Goal: Task Accomplishment & Management: Complete application form

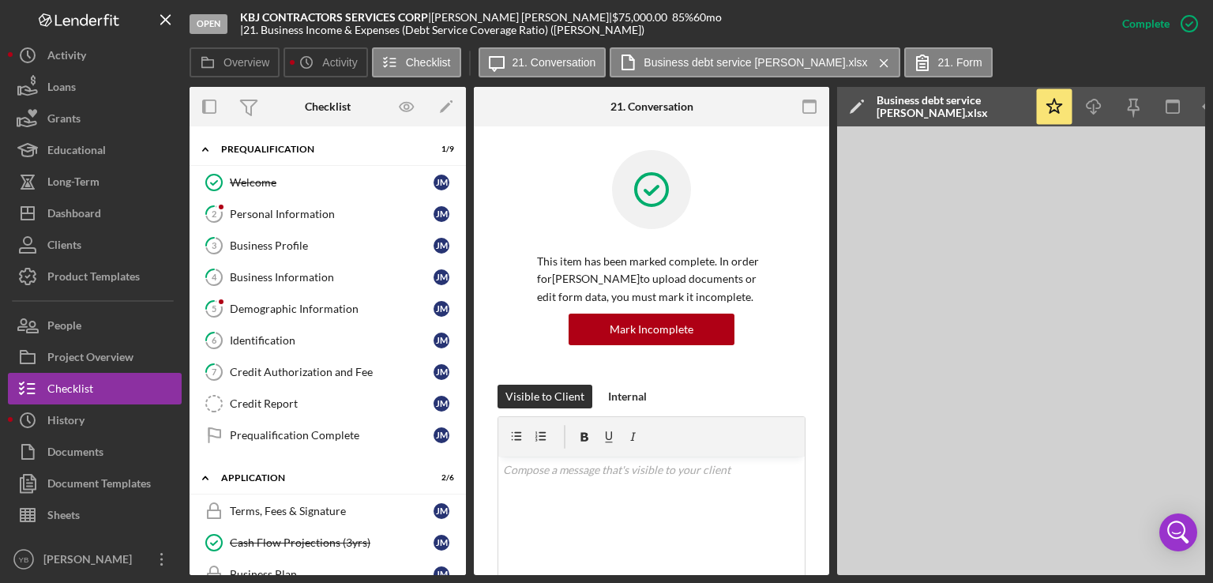
scroll to position [239, 0]
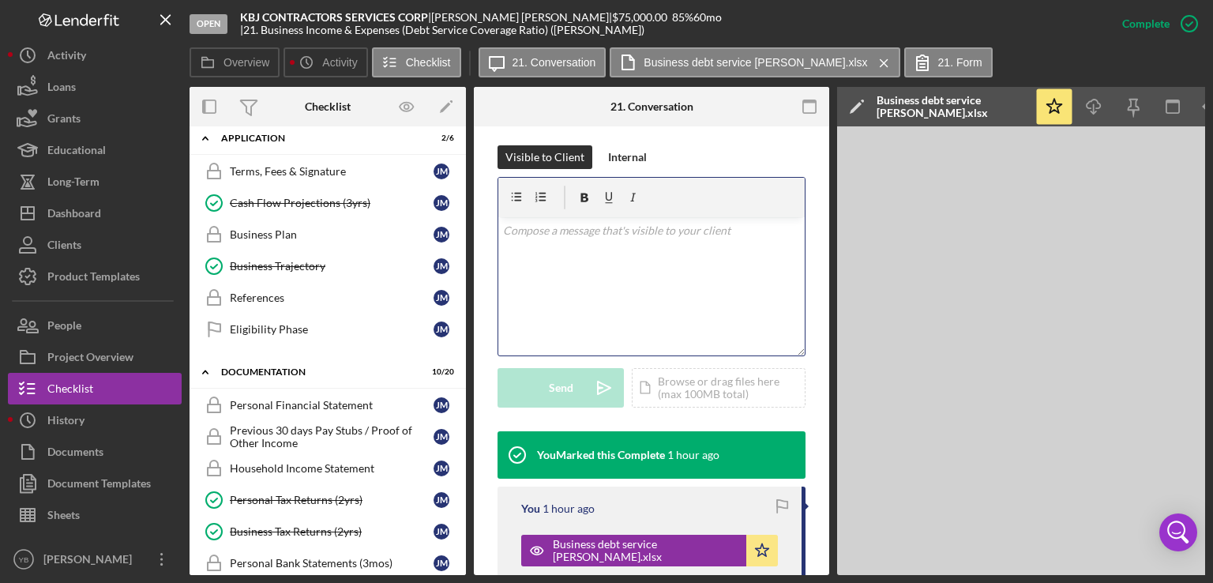
click at [686, 307] on div "v Color teal Color pink Remove color Add row above Add row below Add column bef…" at bounding box center [651, 286] width 306 height 138
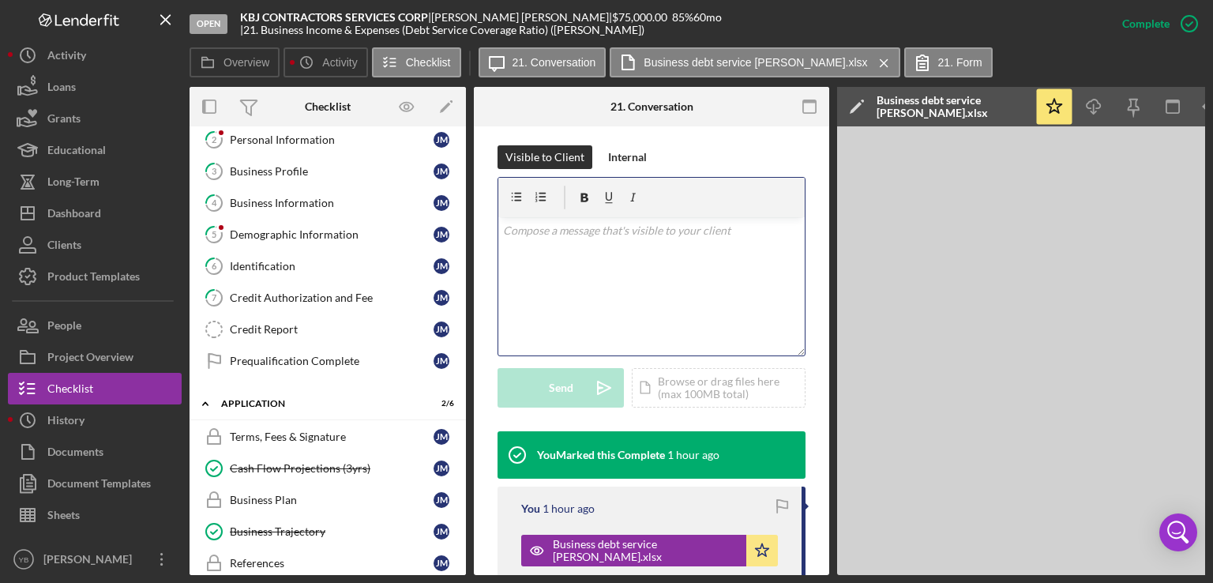
scroll to position [0, 0]
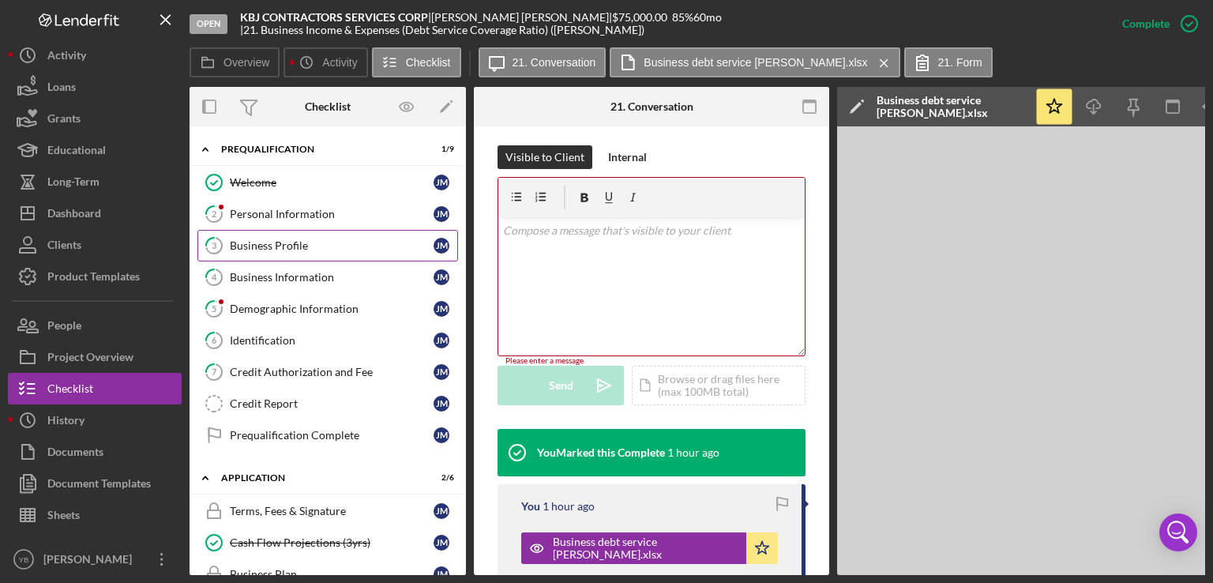
click at [298, 243] on div "Business Profile" at bounding box center [332, 245] width 204 height 13
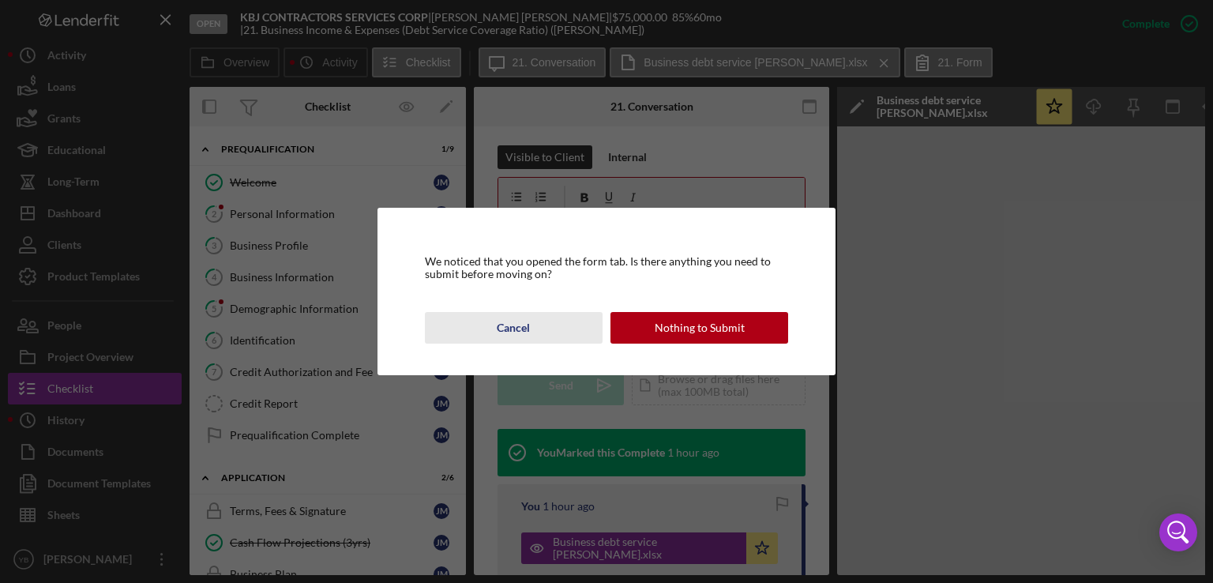
click at [514, 325] on div "Cancel" at bounding box center [513, 328] width 33 height 32
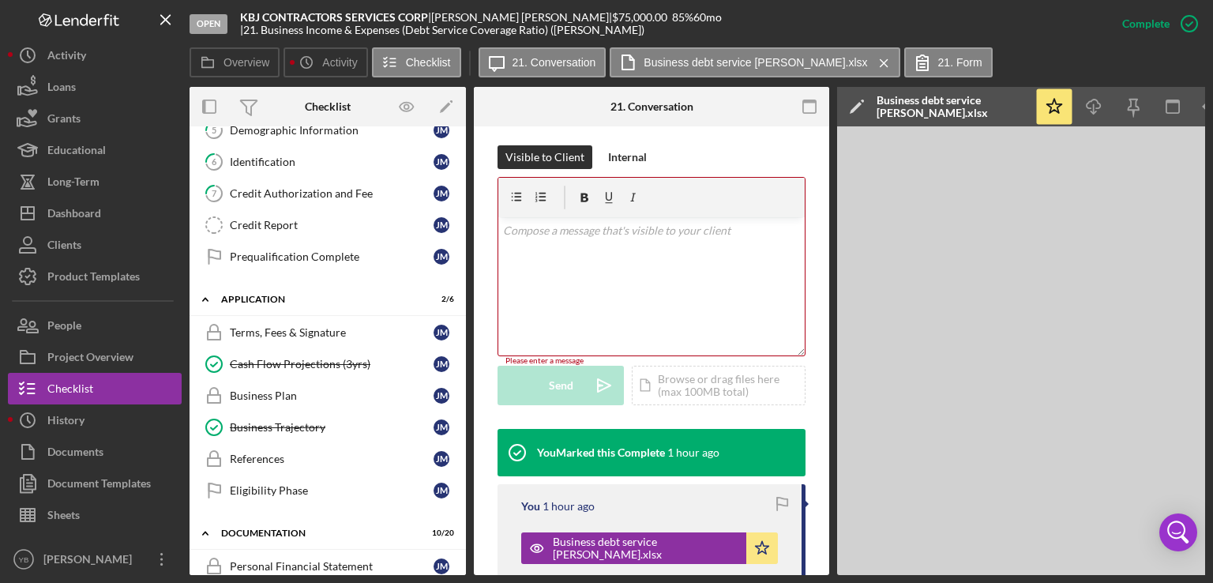
scroll to position [189, 0]
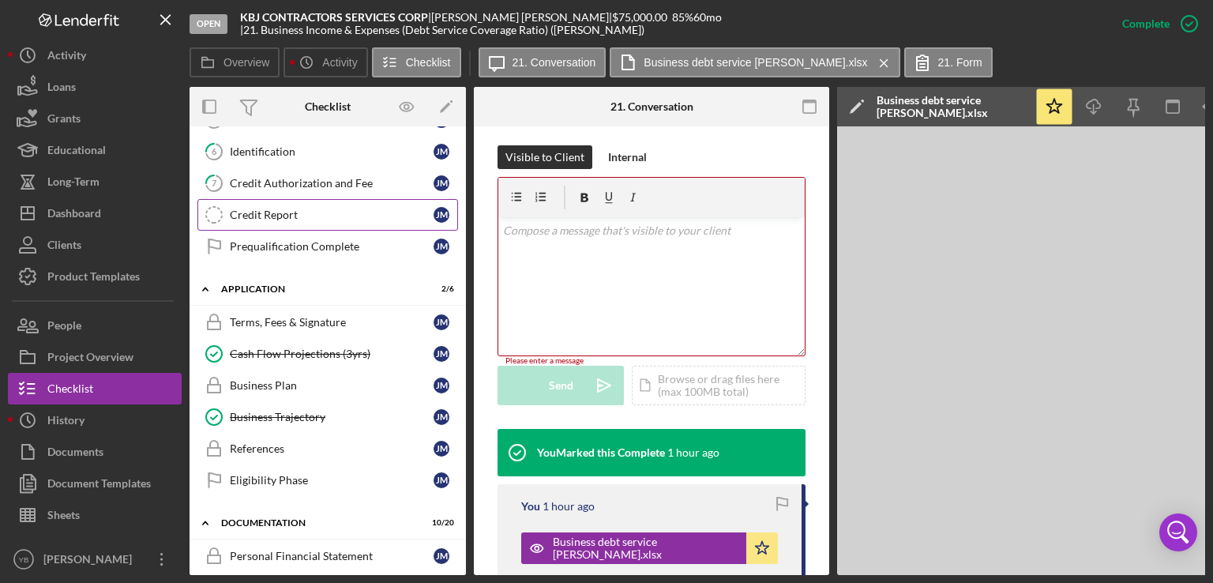
click at [262, 209] on div "Credit Report" at bounding box center [332, 215] width 204 height 13
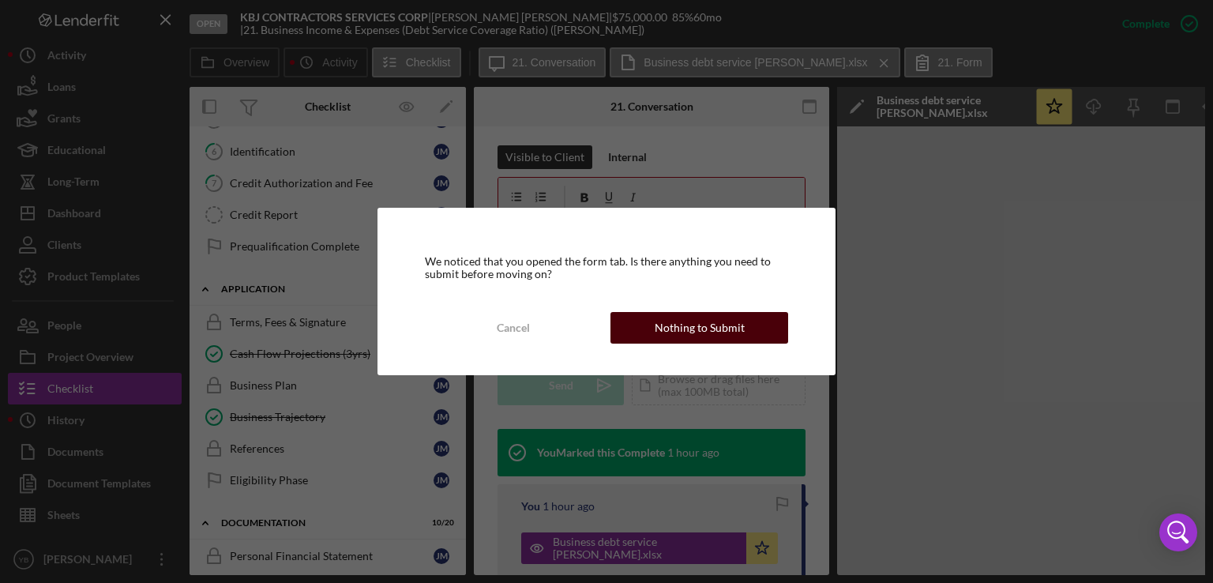
click at [657, 328] on div "Nothing to Submit" at bounding box center [700, 328] width 90 height 32
